Goal: Task Accomplishment & Management: Manage account settings

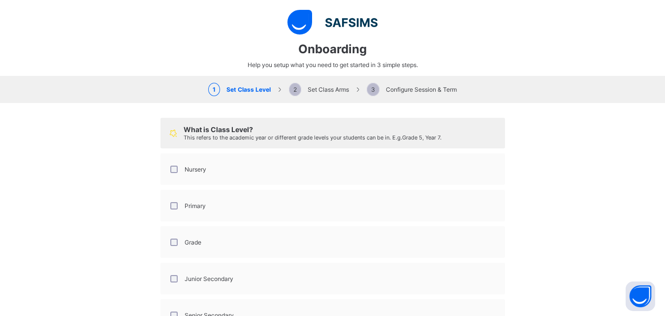
select select "**"
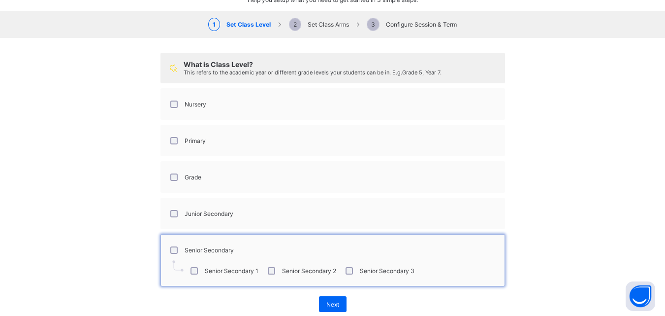
scroll to position [86, 0]
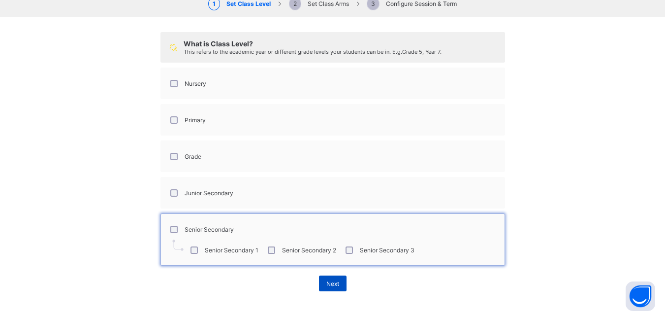
click at [334, 281] on span "Next" at bounding box center [333, 283] width 13 height 7
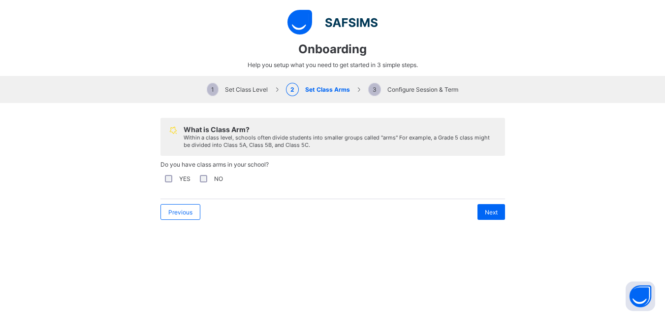
scroll to position [0, 0]
click at [496, 209] on div "Next" at bounding box center [492, 212] width 28 height 16
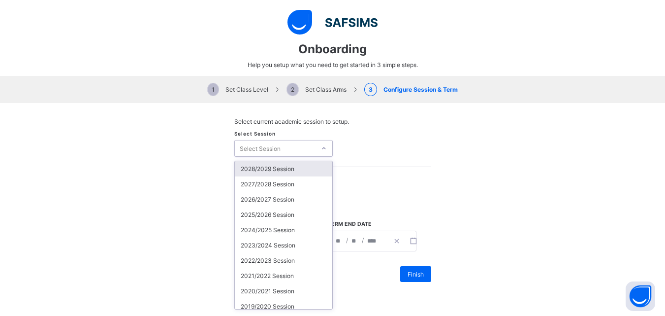
click at [302, 146] on div "Select Session" at bounding box center [275, 148] width 81 height 14
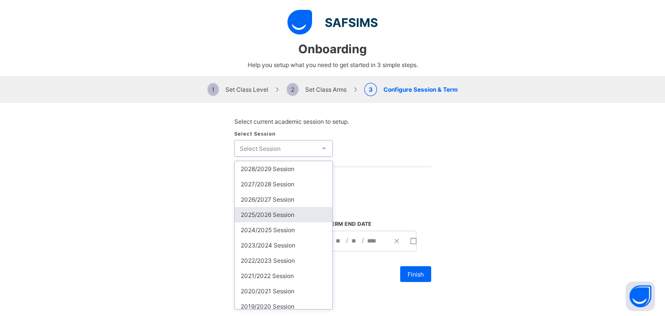
click at [269, 214] on div "2025/2026 Session" at bounding box center [284, 214] width 98 height 15
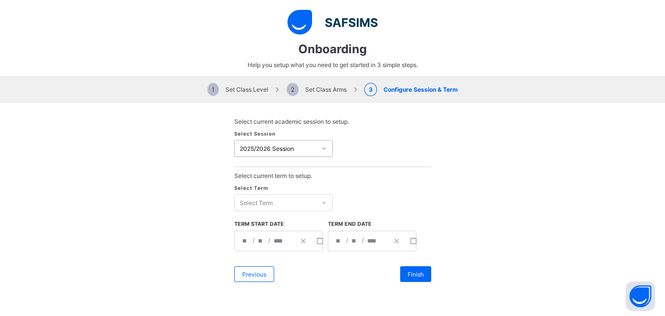
click at [280, 203] on div "Select Term" at bounding box center [275, 203] width 81 height 14
click at [273, 234] on div "Second Term" at bounding box center [284, 238] width 98 height 15
click at [246, 241] on div "**********" at bounding box center [265, 241] width 60 height 20
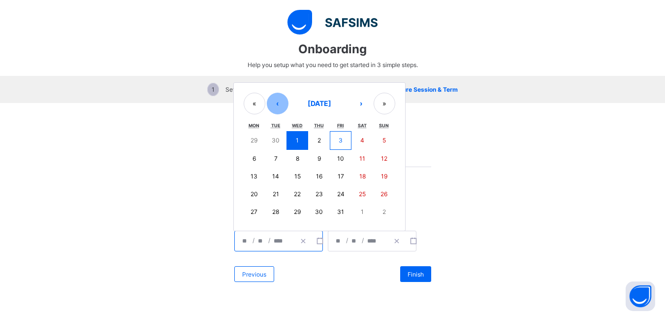
click at [274, 105] on button "‹" at bounding box center [278, 104] width 22 height 22
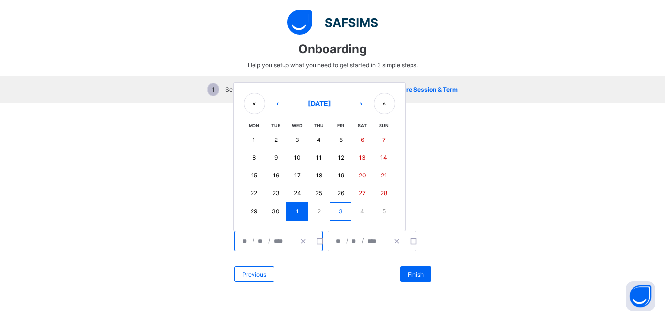
click at [255, 138] on button "1" at bounding box center [255, 140] width 22 height 18
type input "**********"
type input "*"
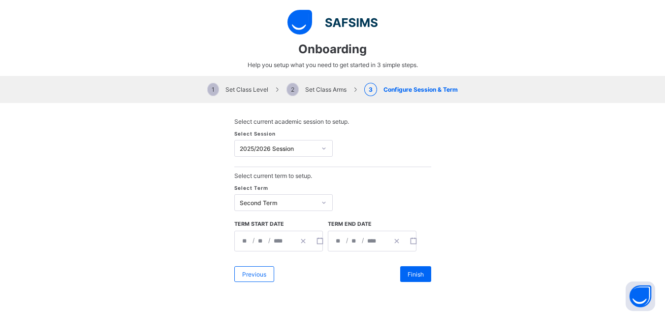
click at [339, 241] on div "**********" at bounding box center [359, 241] width 60 height 20
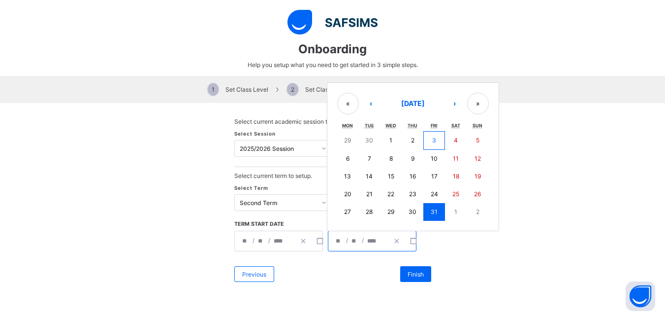
click at [436, 209] on button "31" at bounding box center [435, 212] width 22 height 18
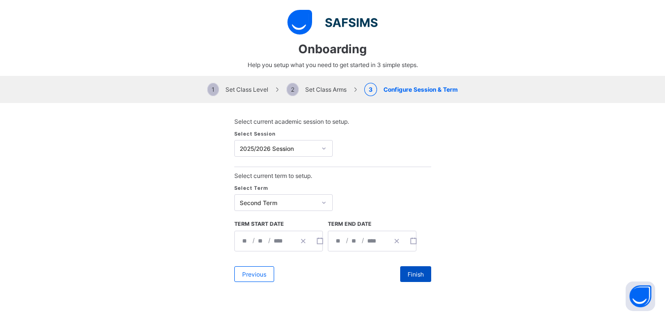
click at [418, 272] on span "Finish" at bounding box center [416, 273] width 16 height 7
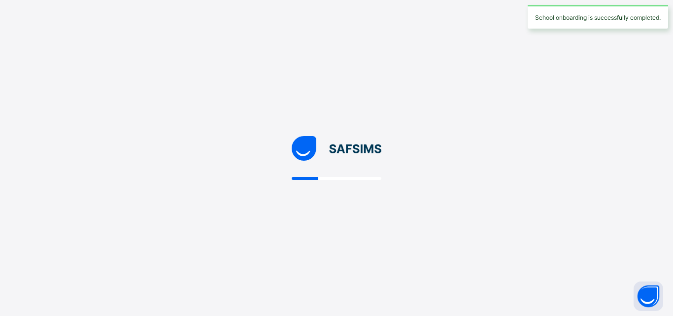
select select "**"
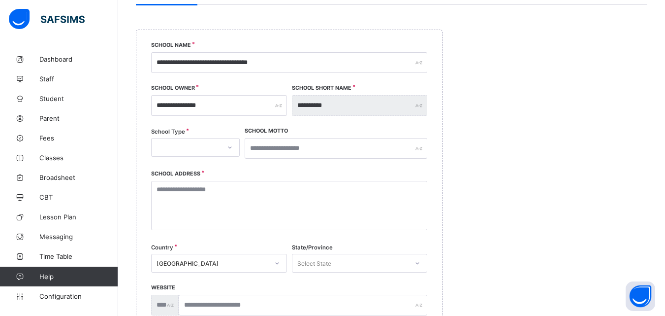
scroll to position [113, 0]
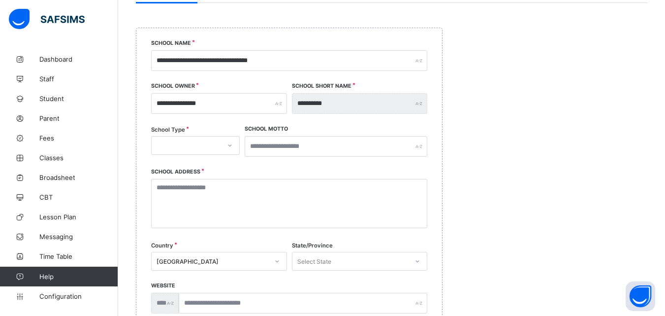
click at [230, 148] on icon at bounding box center [230, 145] width 6 height 10
click at [202, 177] on div "PUBLIC" at bounding box center [196, 181] width 88 height 15
click at [299, 145] on input "text" at bounding box center [336, 146] width 183 height 21
type input "*"
type input "**********"
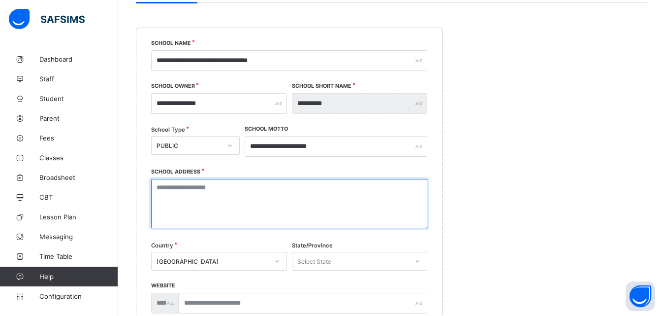
click at [232, 182] on textarea at bounding box center [289, 203] width 276 height 49
click at [223, 210] on textarea at bounding box center [289, 203] width 276 height 49
type textarea "**********"
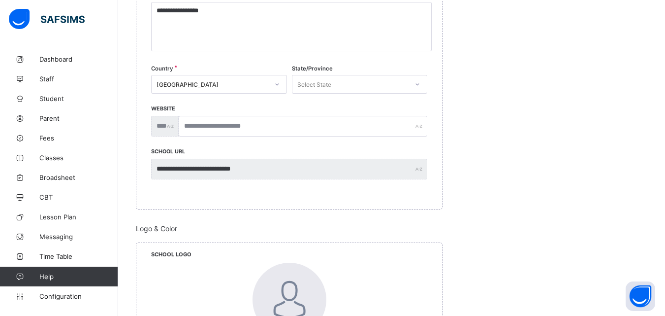
scroll to position [291, 0]
click at [330, 83] on div "Select State" at bounding box center [315, 83] width 34 height 19
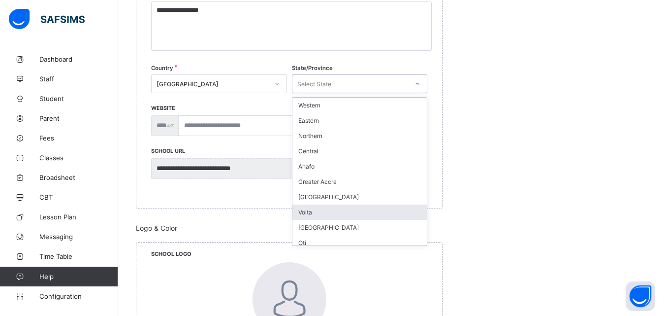
scroll to position [97, 0]
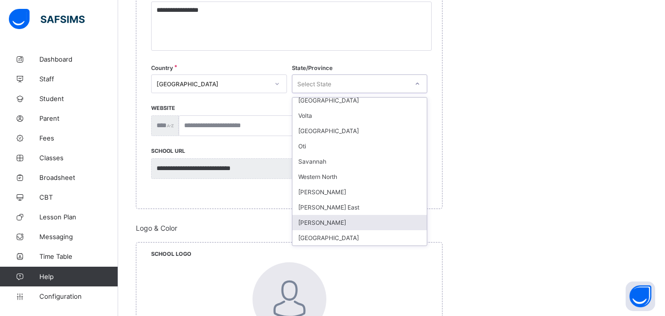
click at [311, 221] on div "[PERSON_NAME]" at bounding box center [360, 222] width 135 height 15
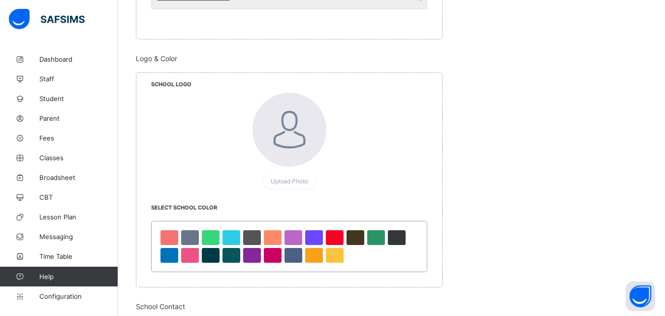
scroll to position [468, 0]
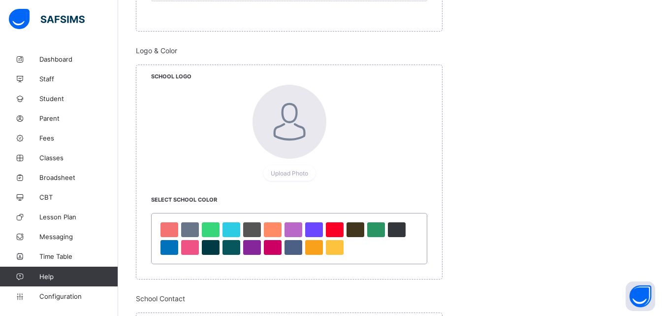
click at [293, 123] on div at bounding box center [290, 122] width 74 height 74
click at [294, 170] on span "Upload Photo" at bounding box center [289, 172] width 37 height 7
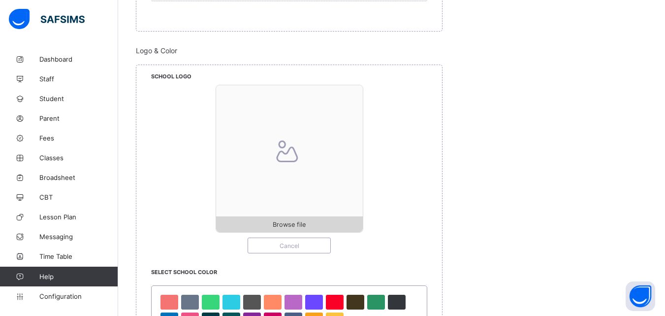
click at [296, 222] on span "Browse file" at bounding box center [289, 224] width 33 height 7
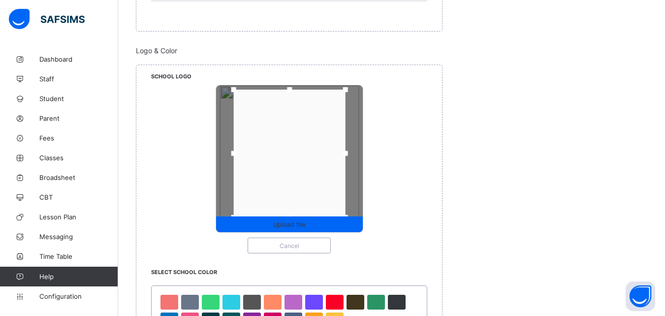
drag, startPoint x: 344, startPoint y: 100, endPoint x: 344, endPoint y: 89, distance: 10.3
click at [344, 89] on div at bounding box center [345, 89] width 15 height 15
drag, startPoint x: 348, startPoint y: 154, endPoint x: 359, endPoint y: 156, distance: 11.4
click at [359, 156] on div at bounding box center [356, 153] width 5 height 5
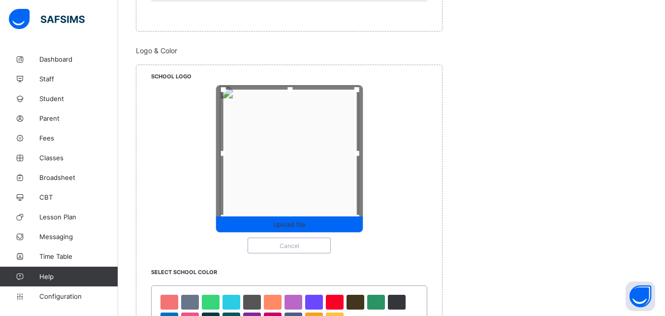
drag, startPoint x: 237, startPoint y: 156, endPoint x: 227, endPoint y: 156, distance: 10.3
click at [227, 156] on div at bounding box center [223, 153] width 15 height 15
click at [313, 221] on span "Upload file" at bounding box center [289, 224] width 147 height 7
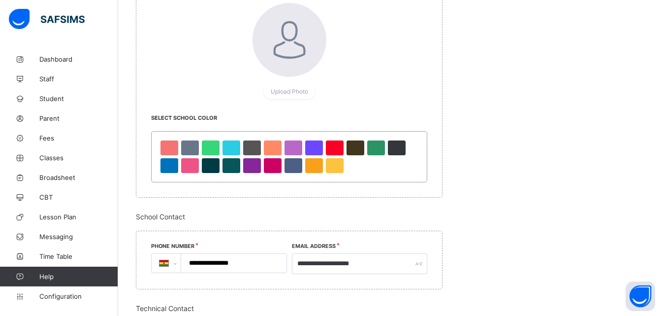
scroll to position [556, 0]
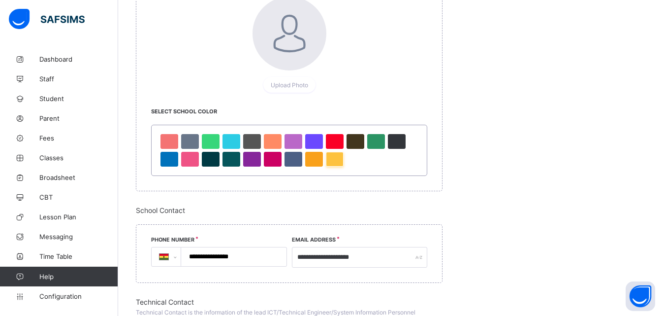
click at [339, 162] on div at bounding box center [335, 159] width 18 height 15
click at [295, 141] on div at bounding box center [294, 141] width 18 height 15
click at [333, 159] on div at bounding box center [335, 159] width 18 height 15
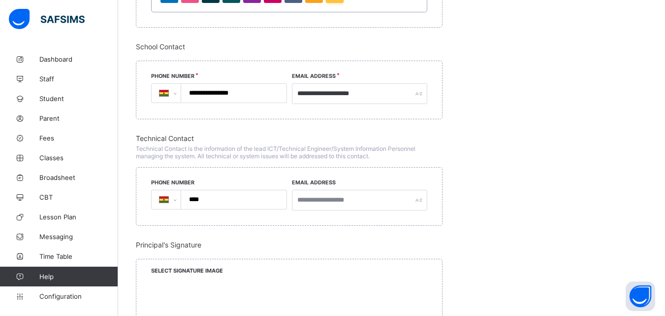
scroll to position [713, 0]
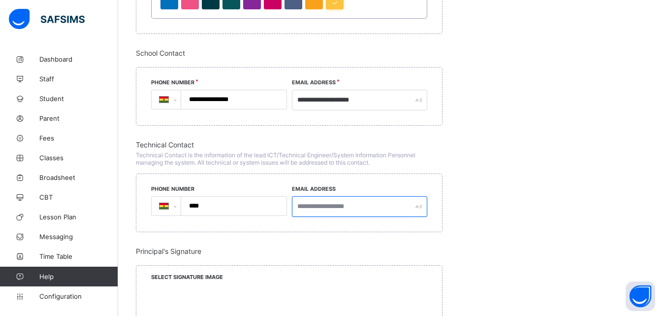
click at [355, 204] on input "text" at bounding box center [360, 206] width 136 height 21
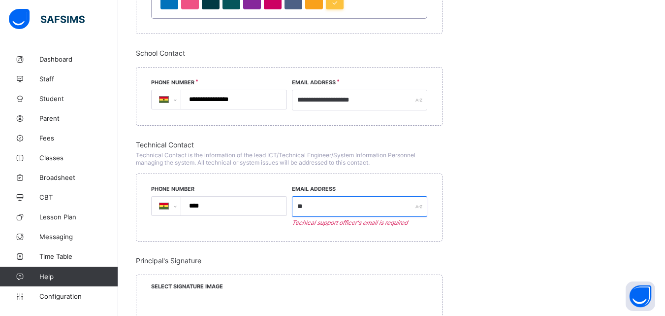
type input "*"
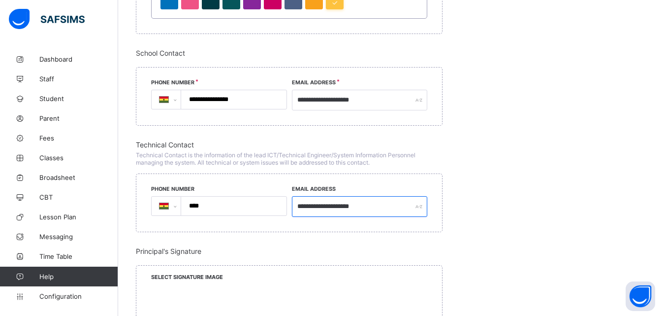
type input "**********"
click at [463, 234] on div "**********" at bounding box center [392, 283] width 512 height 286
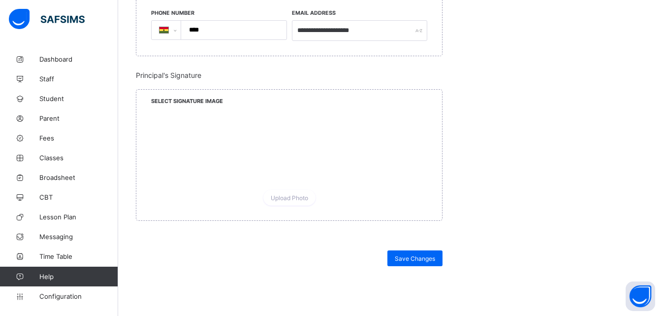
scroll to position [891, 0]
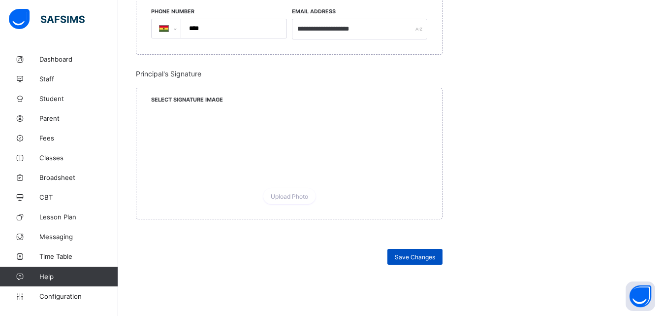
click at [421, 256] on span "Save Changes" at bounding box center [415, 256] width 40 height 7
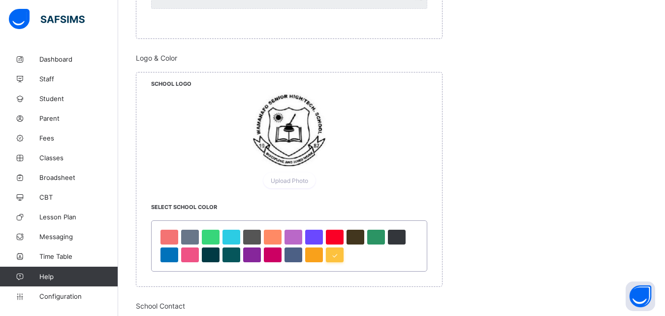
scroll to position [480, 0]
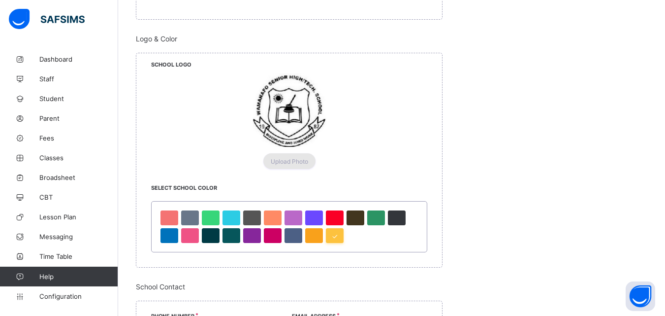
click at [293, 155] on div "Upload Photo" at bounding box center [290, 161] width 52 height 16
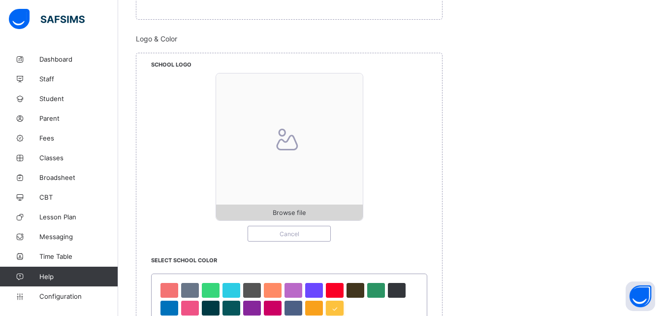
click at [299, 209] on span "Browse file" at bounding box center [289, 212] width 33 height 7
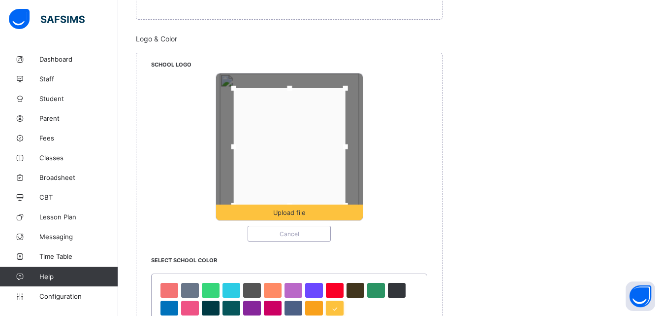
click at [329, 170] on div at bounding box center [289, 146] width 112 height 117
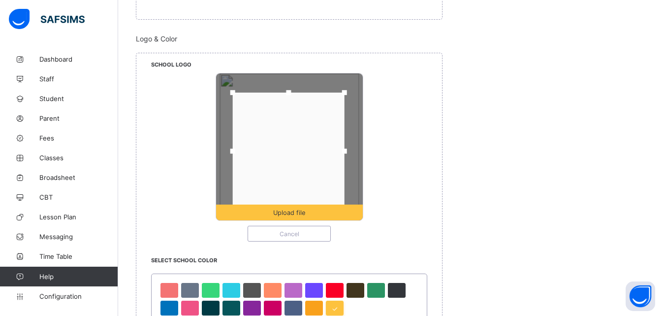
click at [313, 130] on div at bounding box center [288, 151] width 112 height 117
drag, startPoint x: 287, startPoint y: 92, endPoint x: 287, endPoint y: 80, distance: 11.8
click at [287, 80] on div at bounding box center [288, 80] width 15 height 15
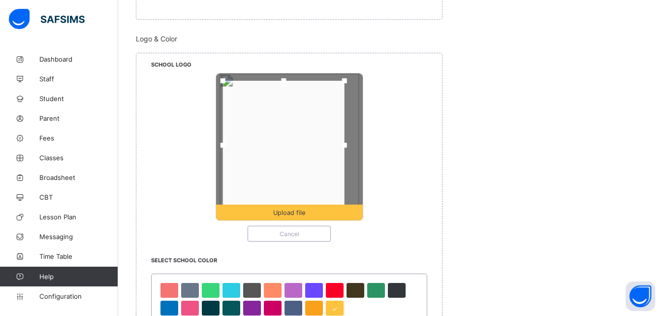
drag, startPoint x: 235, startPoint y: 148, endPoint x: 226, endPoint y: 149, distance: 9.9
click at [226, 149] on div at bounding box center [222, 145] width 15 height 15
drag, startPoint x: 346, startPoint y: 144, endPoint x: 359, endPoint y: 147, distance: 13.0
click at [359, 147] on div at bounding box center [357, 145] width 5 height 5
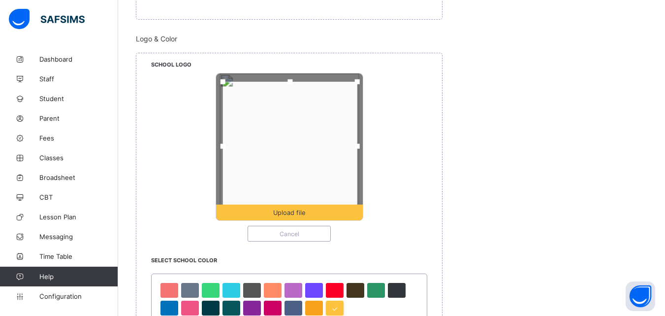
click at [319, 140] on div at bounding box center [290, 146] width 134 height 129
click at [291, 77] on div at bounding box center [290, 78] width 5 height 5
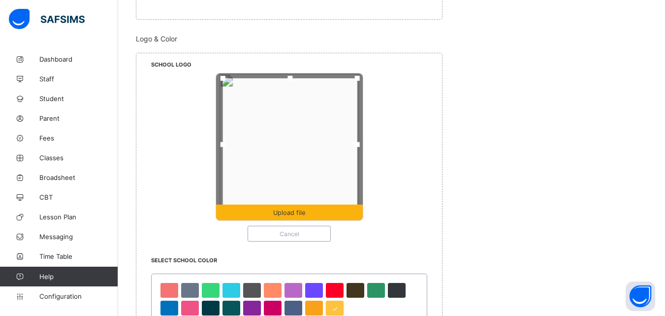
click at [308, 210] on span "Upload file" at bounding box center [289, 212] width 147 height 7
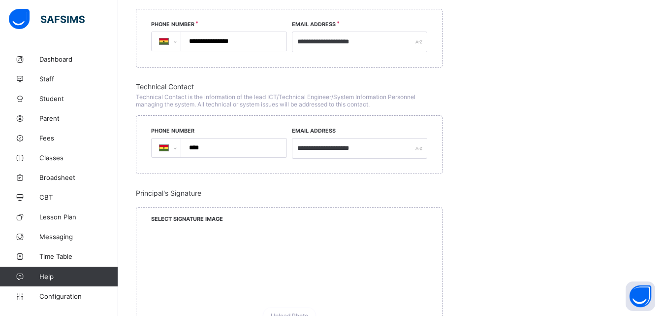
scroll to position [953, 0]
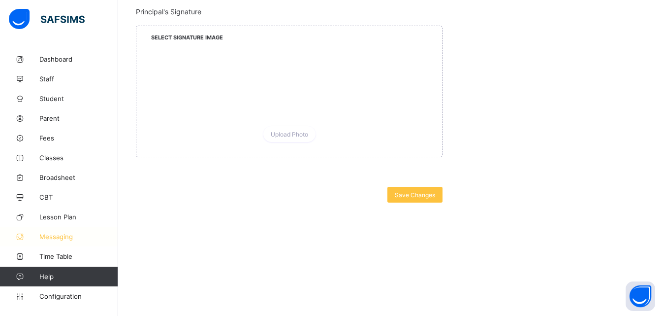
click at [65, 235] on span "Messaging" at bounding box center [78, 236] width 79 height 8
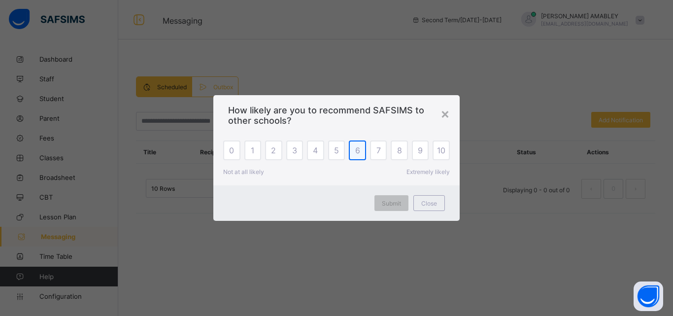
click at [359, 154] on span "6" at bounding box center [357, 150] width 5 height 10
click at [398, 201] on span "Submit" at bounding box center [391, 202] width 19 height 7
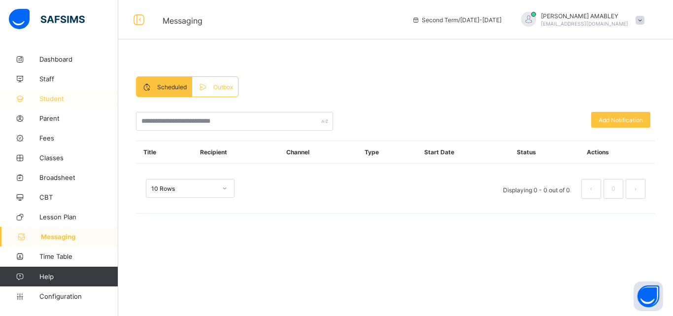
click at [49, 97] on span "Student" at bounding box center [78, 99] width 79 height 8
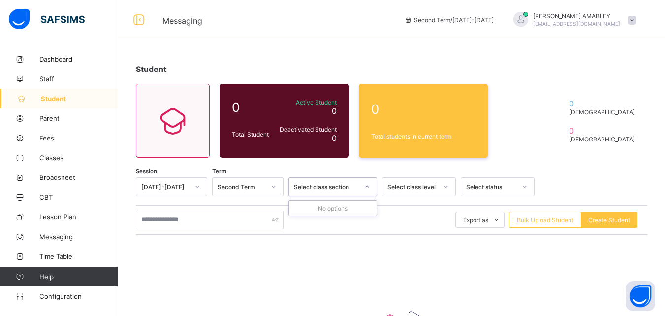
click at [328, 188] on div "Select class section" at bounding box center [326, 186] width 65 height 7
click at [399, 183] on div "Select class level" at bounding box center [413, 186] width 50 height 7
click at [48, 76] on span "Staff" at bounding box center [78, 79] width 79 height 8
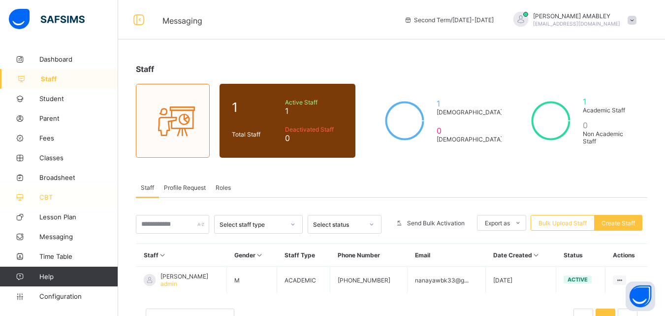
click at [58, 199] on span "CBT" at bounding box center [78, 197] width 79 height 8
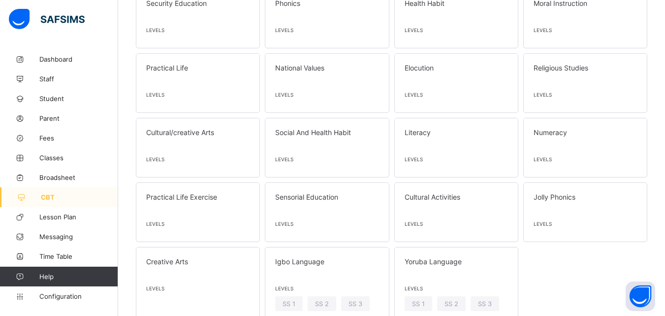
scroll to position [1073, 0]
